Goal: Transaction & Acquisition: Purchase product/service

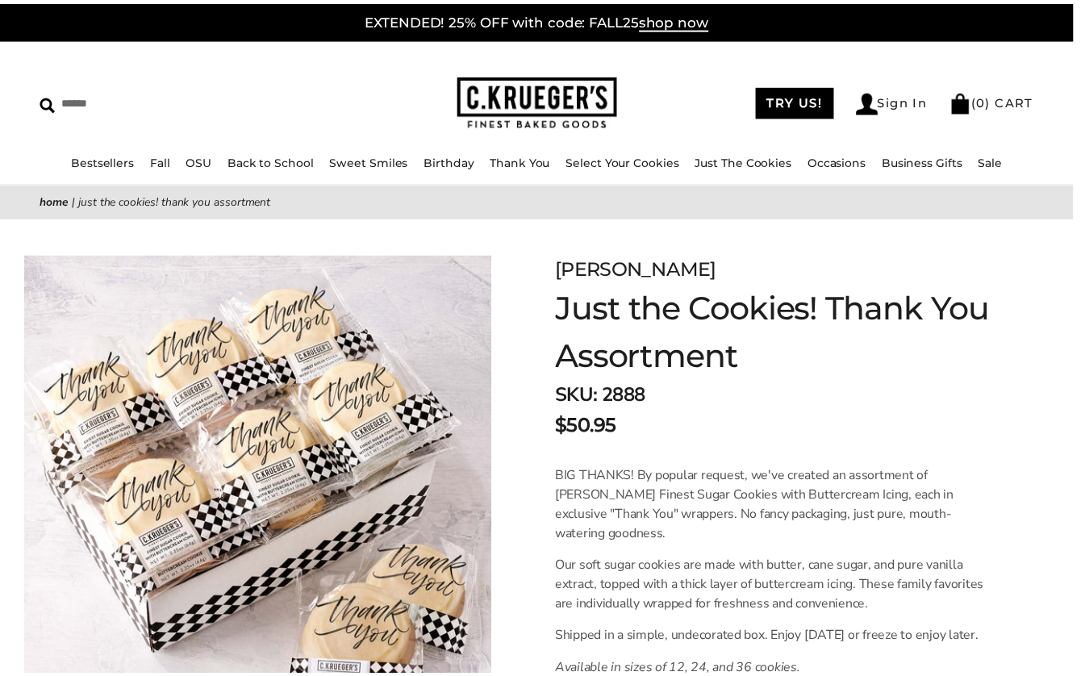
scroll to position [232, 0]
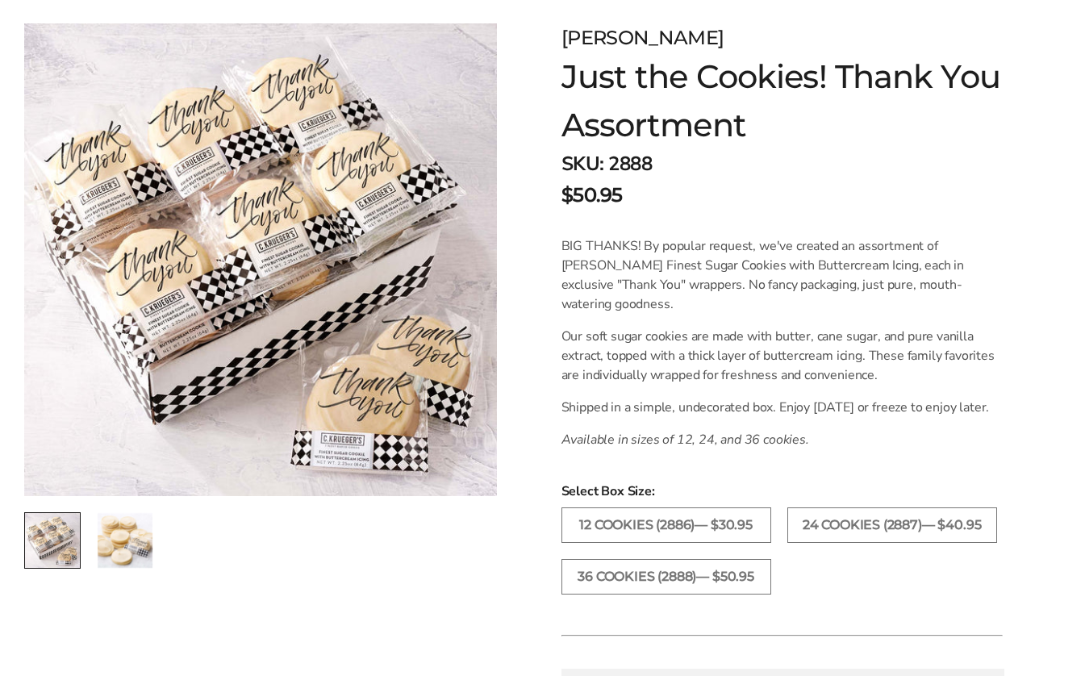
click at [128, 550] on img "2 / 2" at bounding box center [125, 540] width 55 height 55
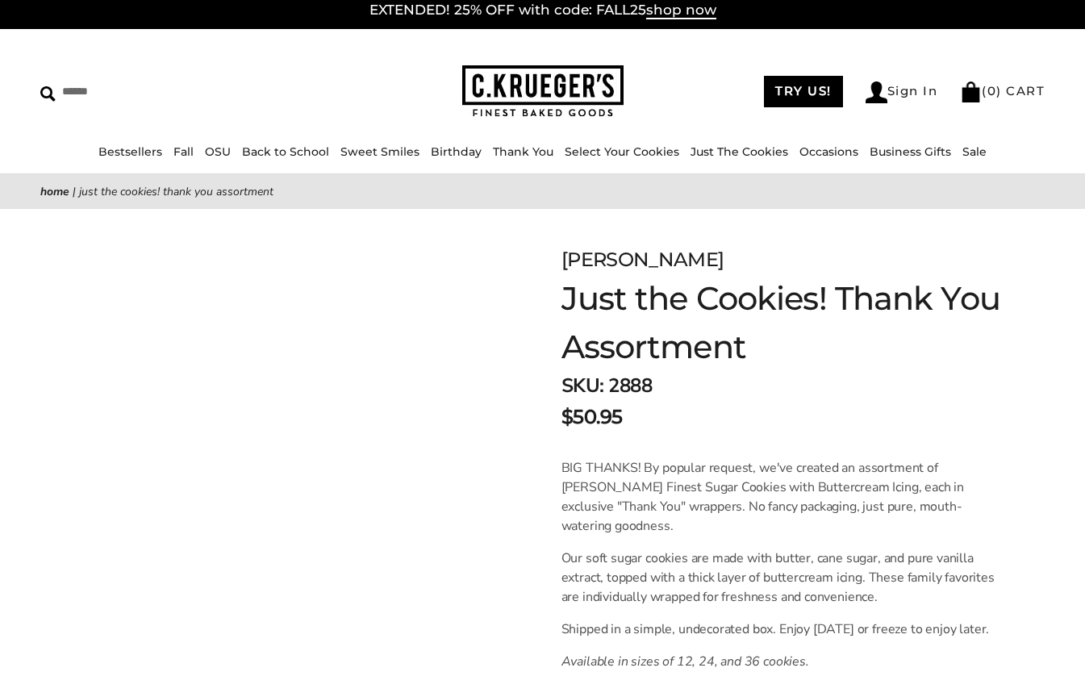
scroll to position [10, 0]
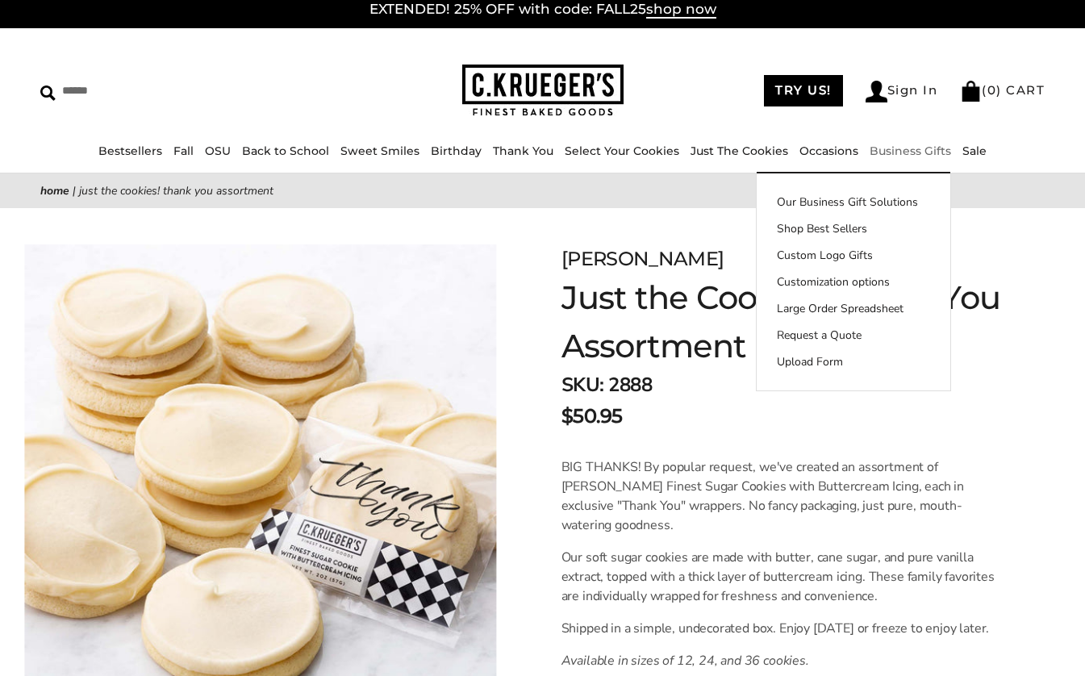
click at [930, 152] on link "Business Gifts" at bounding box center [910, 151] width 81 height 15
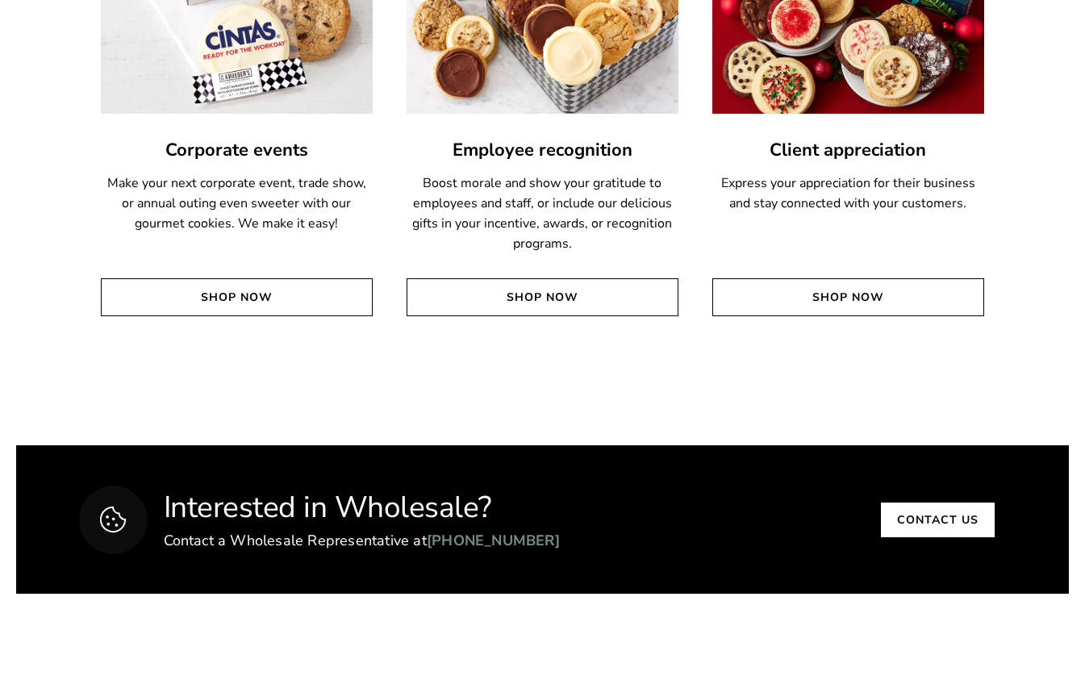
scroll to position [3633, 0]
